Goal: Transaction & Acquisition: Purchase product/service

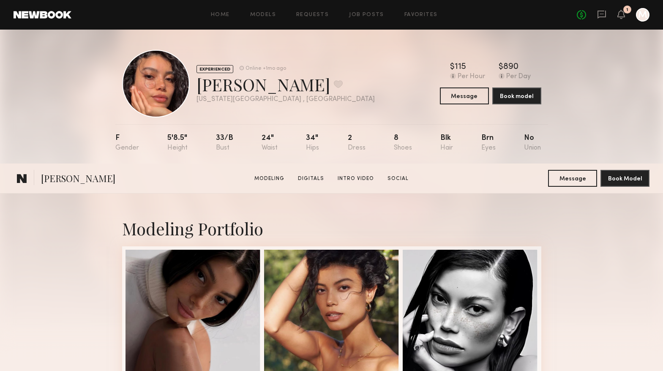
scroll to position [1168, 0]
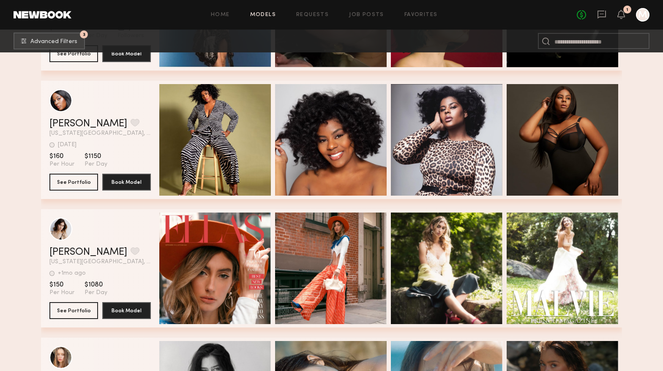
scroll to position [44959, 0]
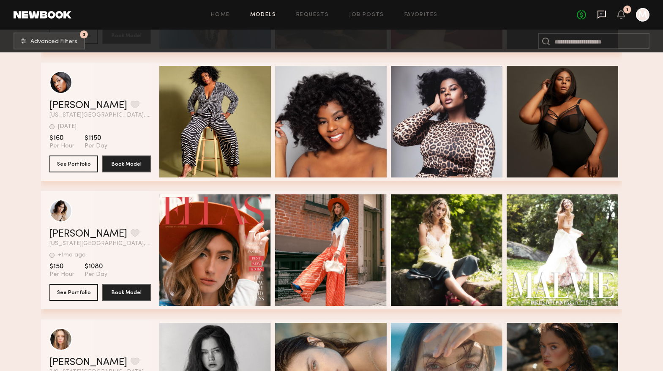
click at [604, 15] on icon at bounding box center [601, 14] width 9 height 9
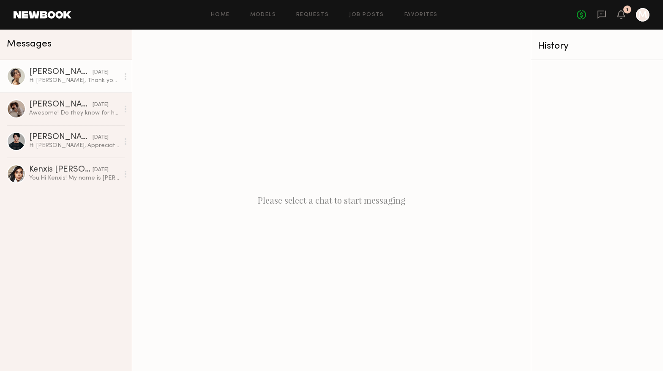
click at [76, 85] on link "Cindy N. yesterday Hi Marisa, Thank you so much for reaching out. That’s so exc…" at bounding box center [66, 76] width 132 height 33
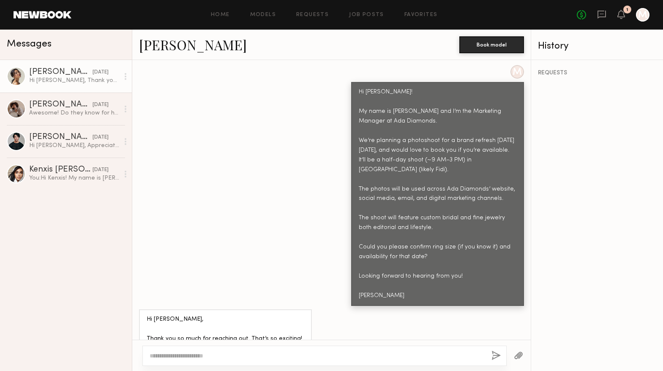
scroll to position [400, 0]
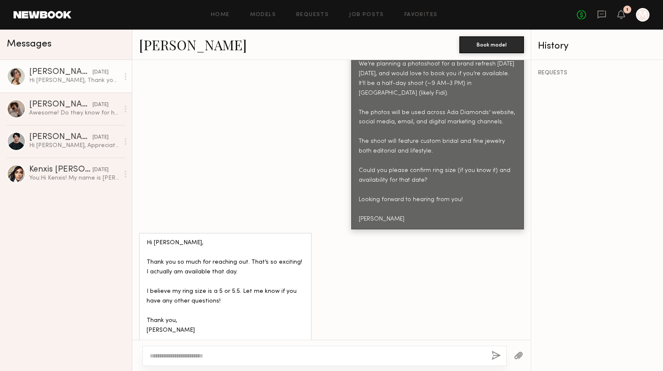
click at [12, 76] on div at bounding box center [16, 76] width 19 height 19
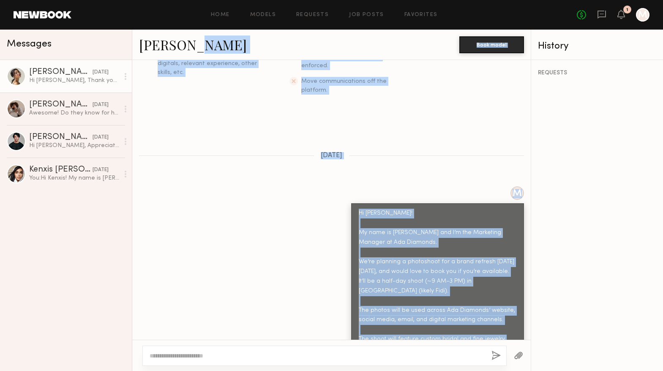
scroll to position [95, 0]
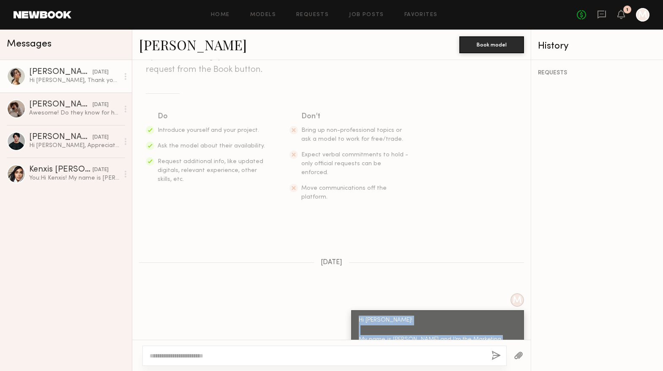
drag, startPoint x: 385, startPoint y: 255, endPoint x: 356, endPoint y: 291, distance: 46.6
copy div "Hi Cindy! My name is Marisa and I’m the Marketing Manager at Ada Diamonds. We’r…"
click at [422, 11] on div "Home Models Requests Job Posts Favorites Sign Out No fees up to $5,000 1 M" at bounding box center [360, 15] width 578 height 14
click at [422, 20] on div "Home Models Requests Job Posts Favorites Sign Out No fees up to $5,000 1 M" at bounding box center [360, 15] width 578 height 14
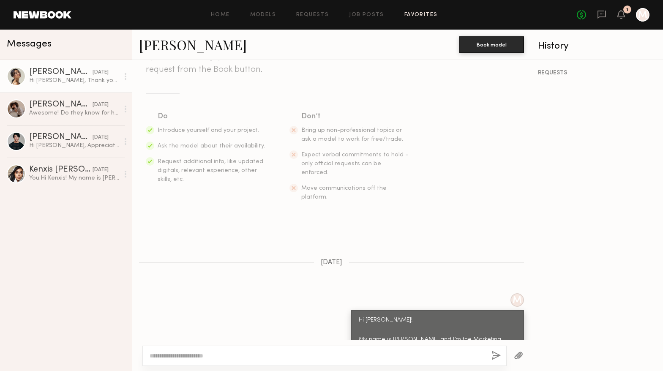
click at [422, 14] on link "Favorites" at bounding box center [420, 14] width 33 height 5
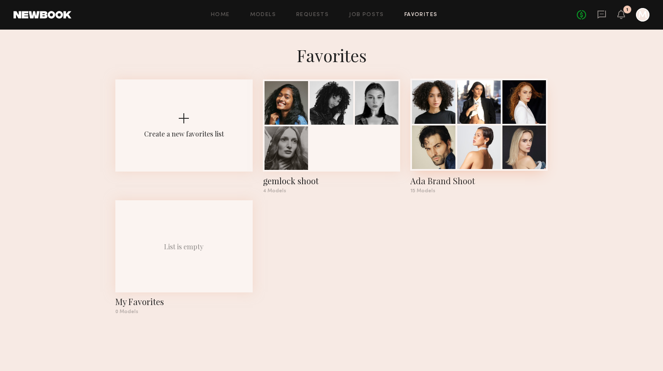
click at [442, 133] on div at bounding box center [434, 147] width 44 height 44
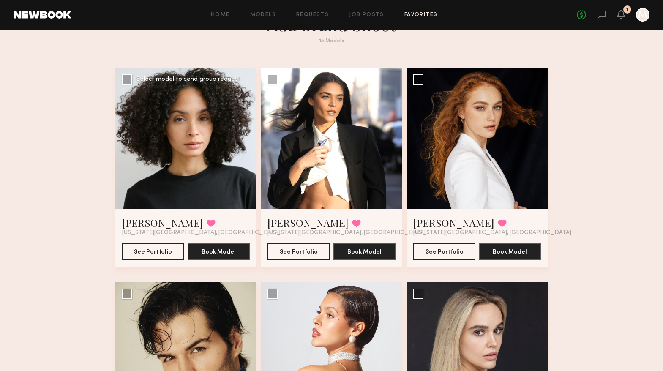
scroll to position [34, 0]
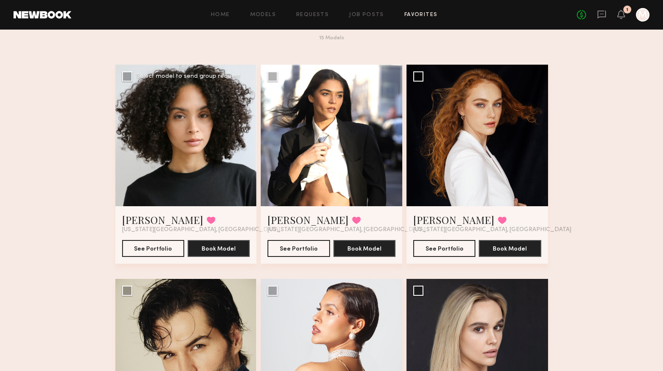
click at [228, 145] on div at bounding box center [186, 136] width 142 height 142
click at [191, 144] on div at bounding box center [186, 136] width 142 height 142
click at [153, 249] on button "See Portfolio" at bounding box center [153, 248] width 62 height 17
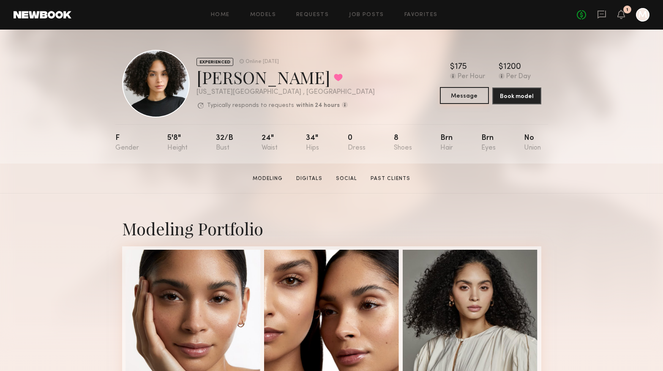
click at [460, 92] on button "Message" at bounding box center [464, 95] width 49 height 17
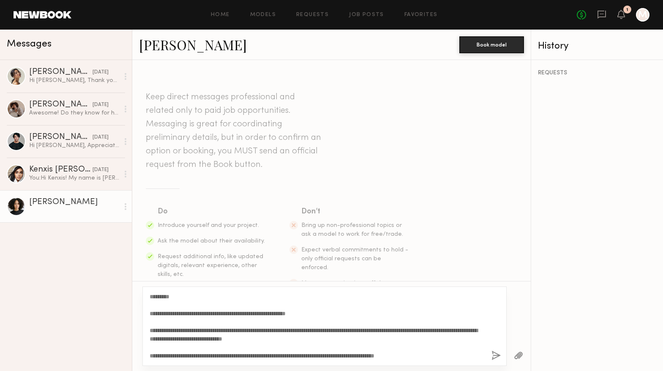
drag, startPoint x: 176, startPoint y: 296, endPoint x: 155, endPoint y: 294, distance: 20.7
click at [155, 294] on textarea "**********" at bounding box center [317, 326] width 335 height 68
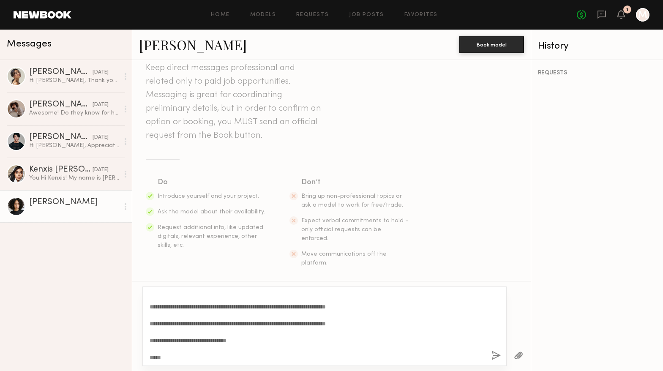
scroll to position [67, 0]
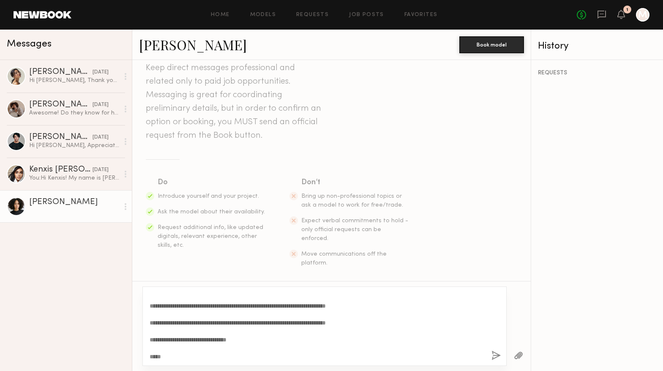
type textarea "**********"
click at [496, 354] on button "button" at bounding box center [495, 356] width 9 height 11
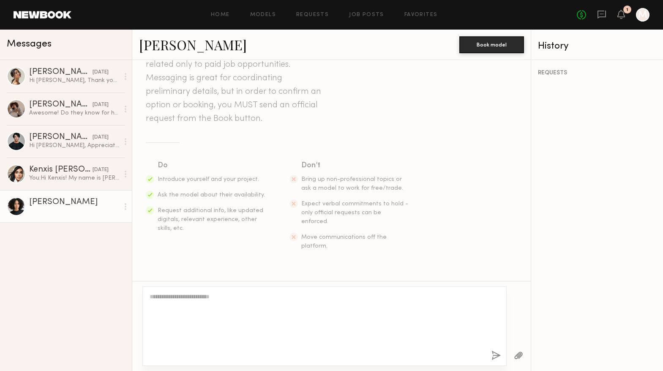
scroll to position [0, 0]
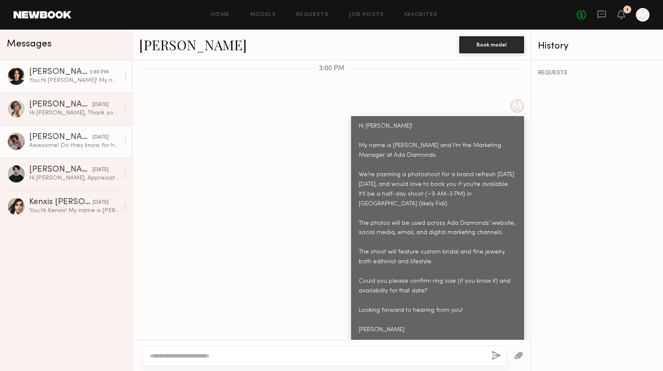
click at [93, 135] on div "[DATE]" at bounding box center [101, 138] width 16 height 8
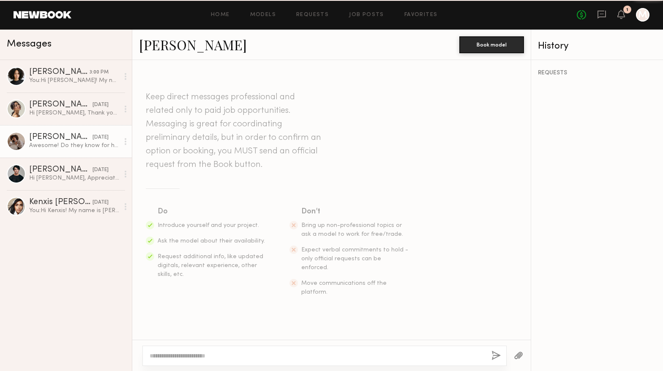
scroll to position [413, 0]
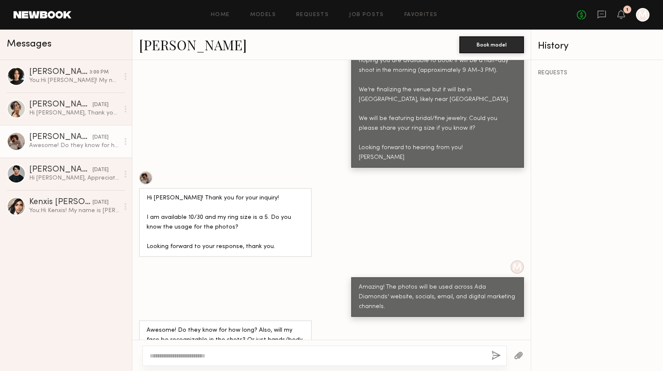
click at [190, 354] on textarea at bounding box center [317, 356] width 335 height 8
click at [273, 357] on textarea "**********" at bounding box center [317, 356] width 335 height 8
click at [377, 359] on textarea "**********" at bounding box center [317, 356] width 335 height 8
click at [395, 354] on textarea "**********" at bounding box center [317, 356] width 335 height 8
type textarea "**********"
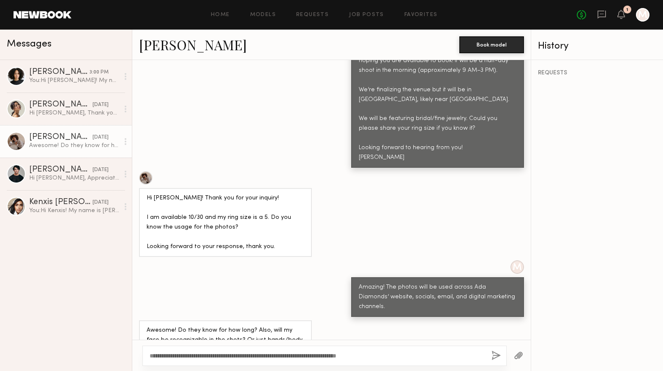
click at [497, 352] on button "button" at bounding box center [495, 356] width 9 height 11
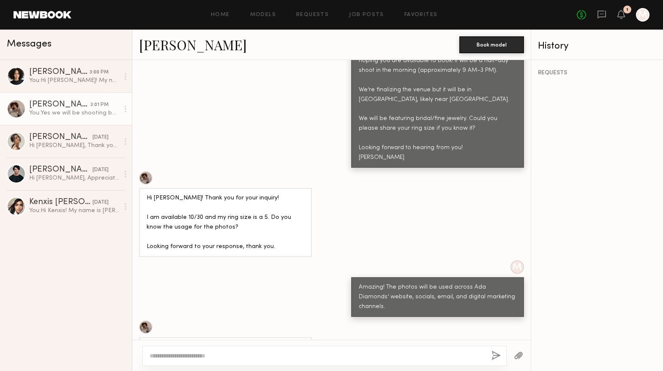
scroll to position [591, 0]
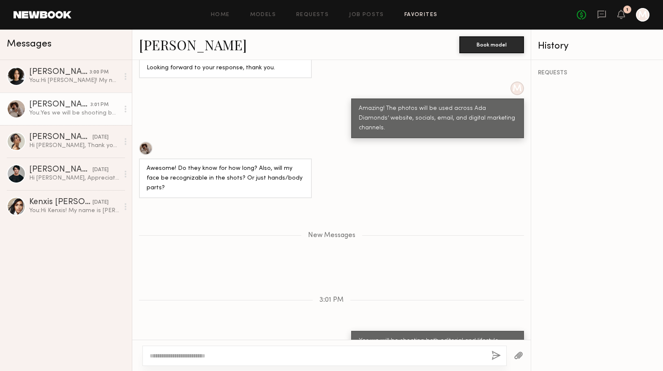
click at [420, 16] on link "Favorites" at bounding box center [420, 14] width 33 height 5
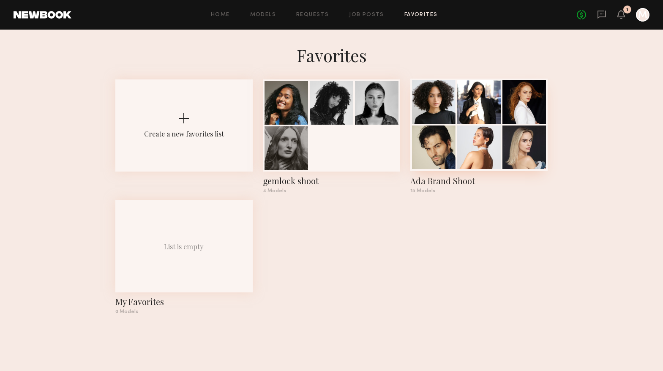
click at [459, 134] on div at bounding box center [479, 147] width 44 height 44
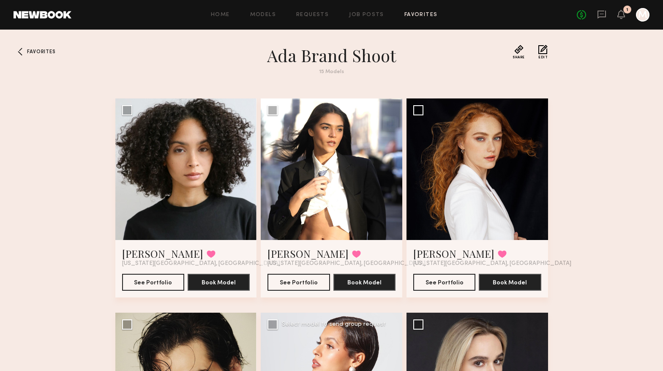
scroll to position [2, 0]
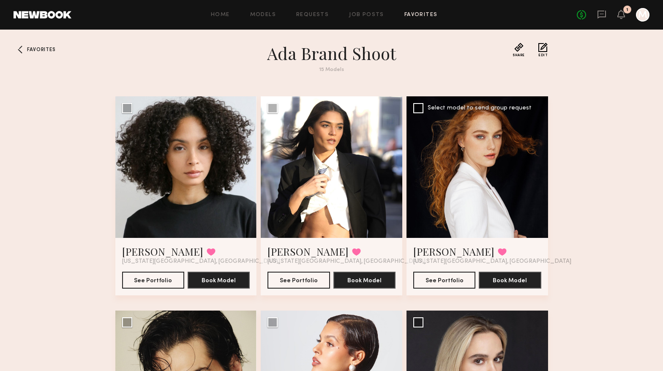
click at [467, 216] on div at bounding box center [477, 167] width 142 height 142
click at [457, 278] on button "See Portfolio" at bounding box center [444, 279] width 62 height 17
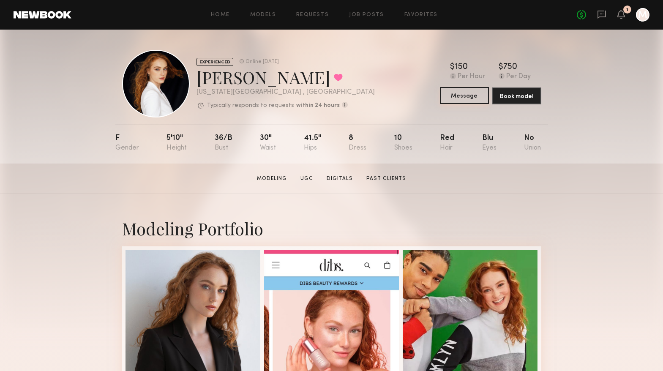
click at [474, 92] on button "Message" at bounding box center [464, 95] width 49 height 17
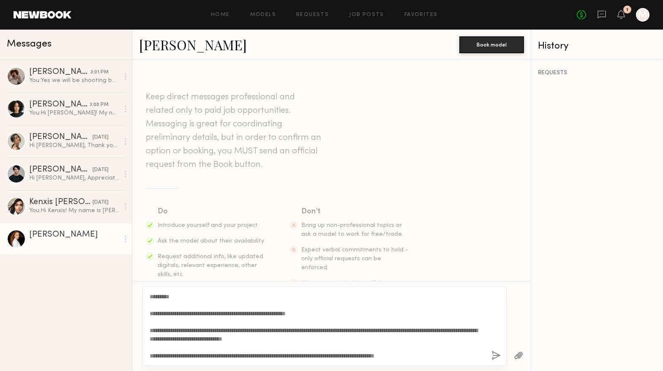
drag, startPoint x: 180, startPoint y: 296, endPoint x: 157, endPoint y: 295, distance: 22.4
click at [157, 295] on textarea "**********" at bounding box center [317, 326] width 335 height 68
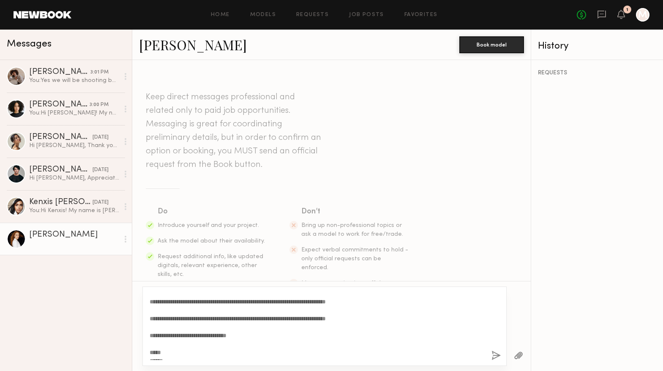
scroll to position [76, 0]
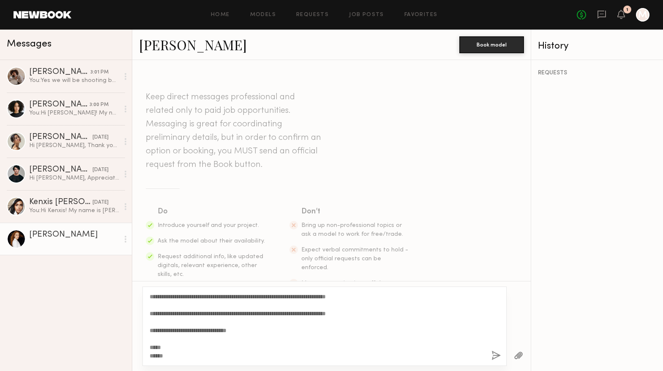
type textarea "**********"
click at [493, 352] on button "button" at bounding box center [495, 356] width 9 height 11
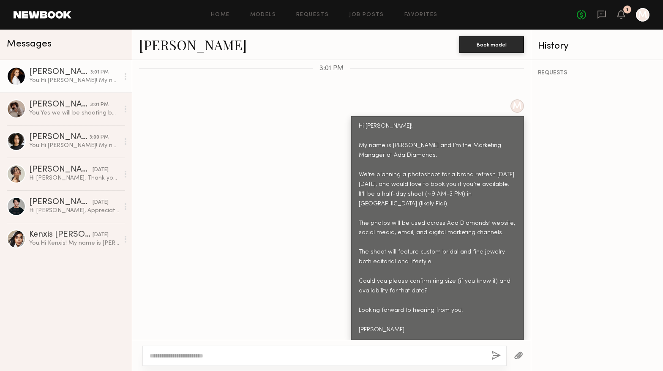
scroll to position [275, 0]
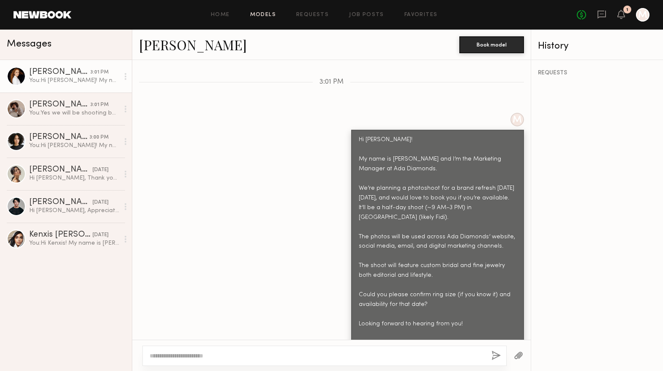
click at [269, 13] on link "Models" at bounding box center [263, 14] width 26 height 5
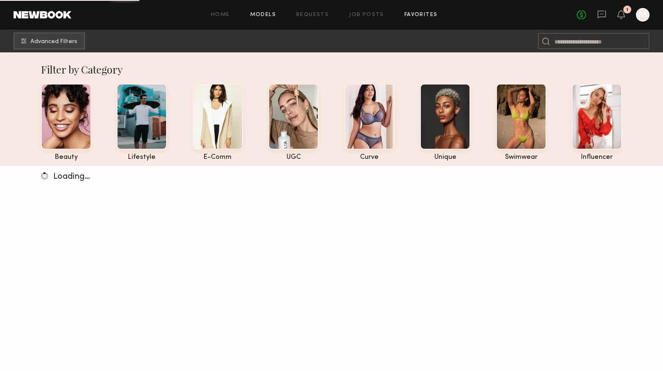
click at [407, 15] on link "Favorites" at bounding box center [420, 14] width 33 height 5
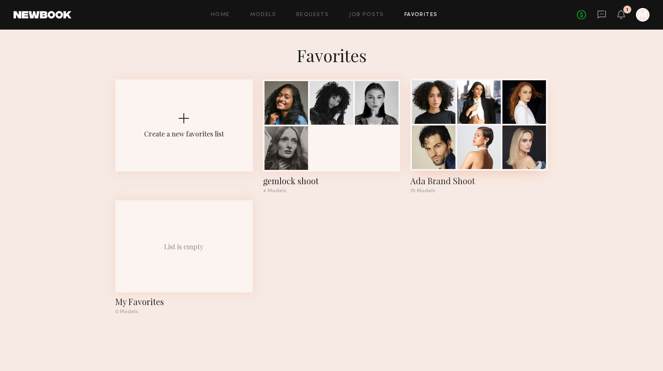
click at [436, 153] on div at bounding box center [434, 147] width 44 height 44
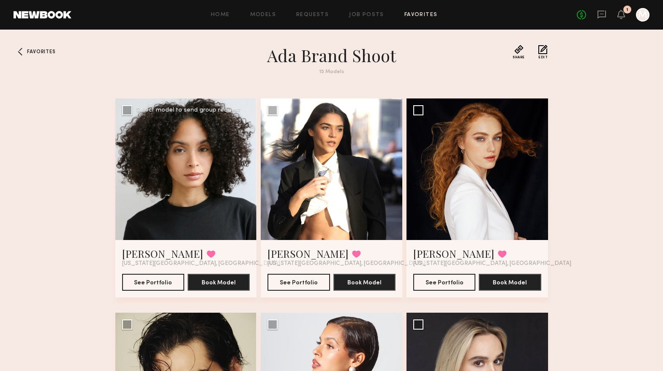
click at [160, 164] on div at bounding box center [186, 169] width 142 height 142
click at [147, 286] on button "See Portfolio" at bounding box center [153, 281] width 62 height 17
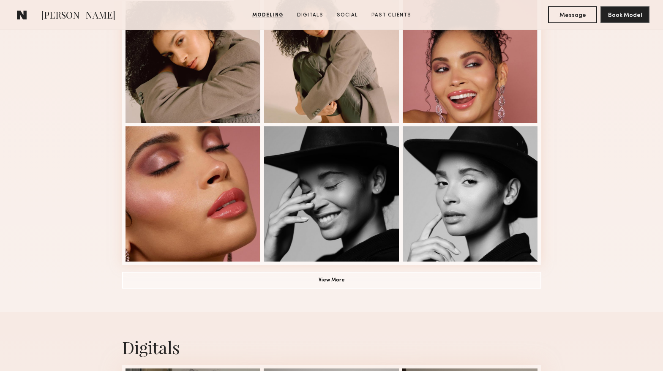
scroll to position [564, 0]
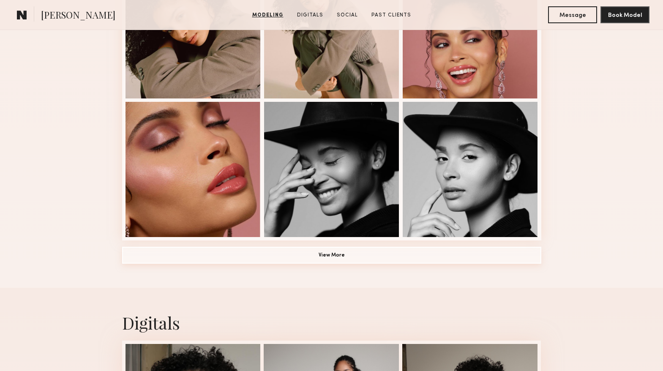
click at [181, 256] on button "View More" at bounding box center [331, 255] width 419 height 17
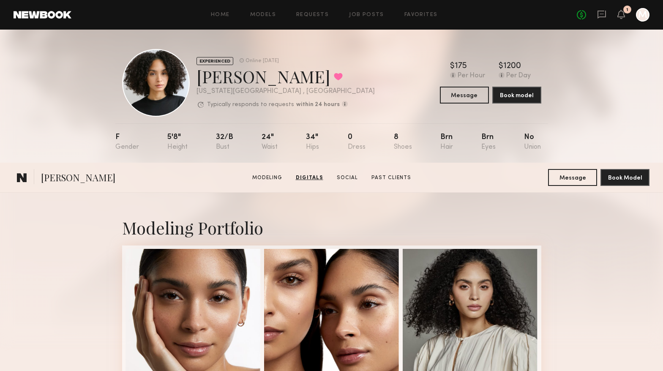
scroll to position [0, 0]
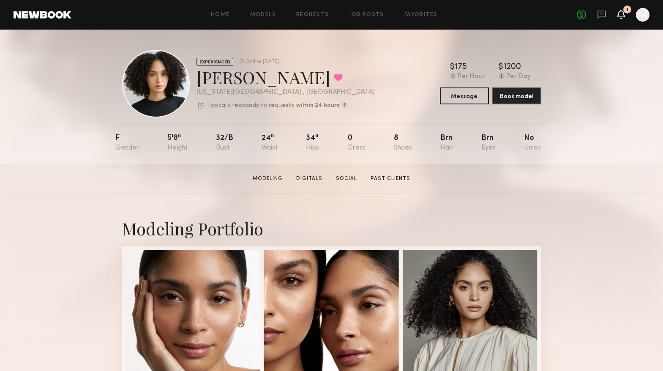
click at [621, 18] on icon at bounding box center [621, 18] width 3 height 1
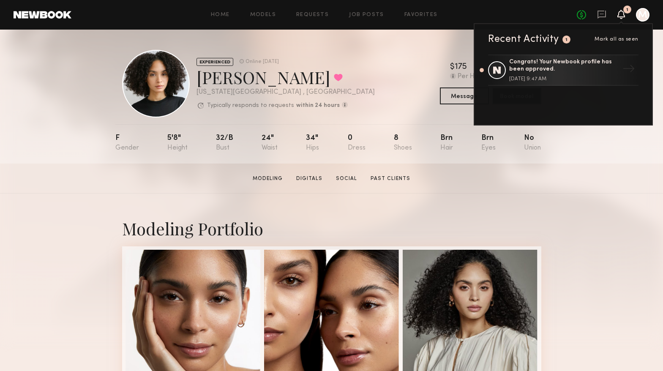
click at [621, 17] on icon at bounding box center [621, 14] width 8 height 9
click at [366, 11] on div "Home Models Requests Job Posts Favorites Sign Out No fees up to $5,000 1 Recent…" at bounding box center [360, 15] width 578 height 14
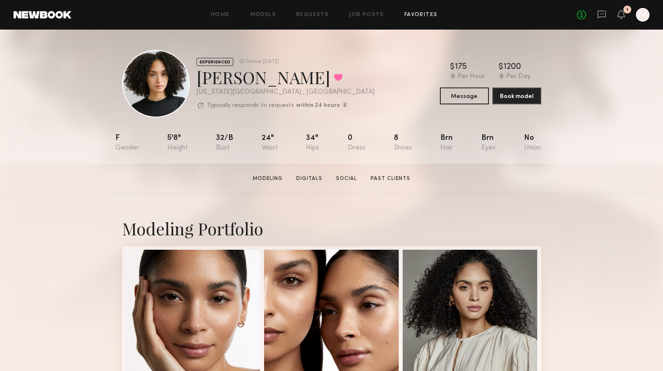
click at [419, 15] on link "Favorites" at bounding box center [420, 14] width 33 height 5
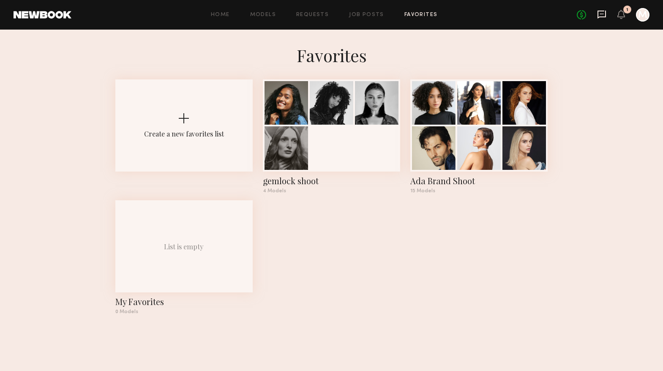
click at [605, 11] on icon at bounding box center [601, 15] width 8 height 8
